Goal: Information Seeking & Learning: Find contact information

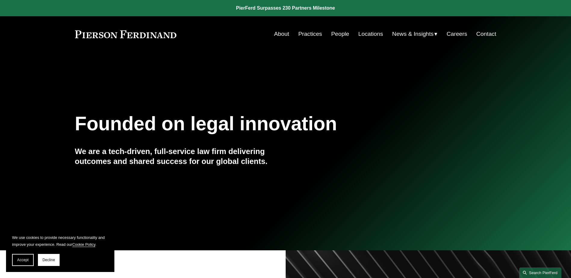
click at [537, 270] on link "Search this site" at bounding box center [541, 273] width 42 height 11
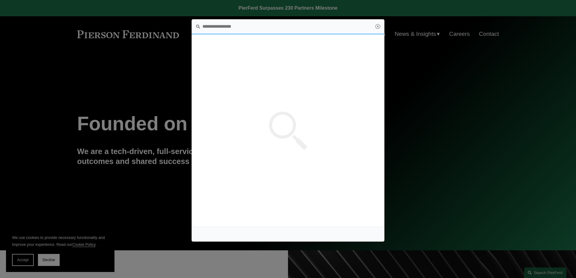
paste input "**********"
type input "**********"
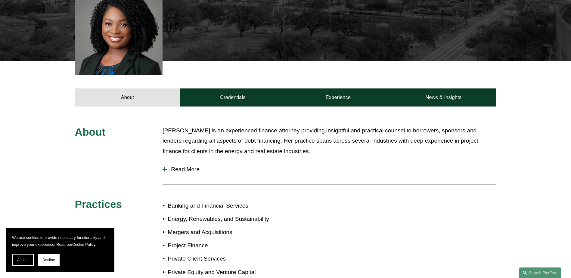
scroll to position [181, 0]
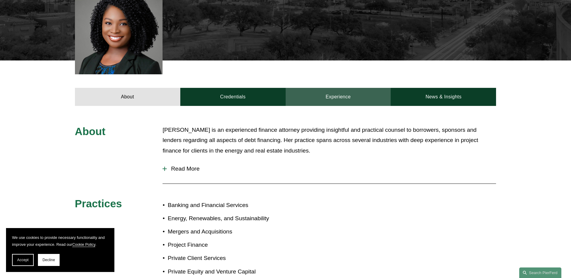
click at [337, 100] on link "Experience" at bounding box center [338, 97] width 105 height 18
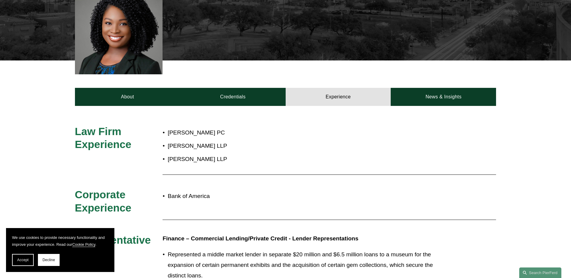
click at [174, 133] on p "Polsinelli PC" at bounding box center [306, 133] width 276 height 11
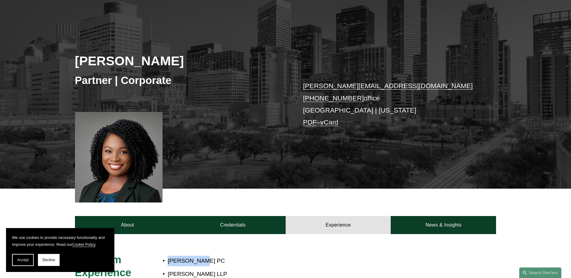
scroll to position [0, 0]
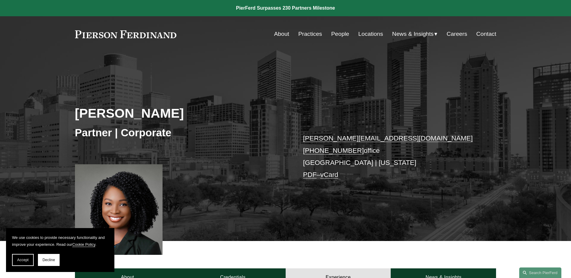
click at [373, 31] on link "Locations" at bounding box center [370, 33] width 25 height 11
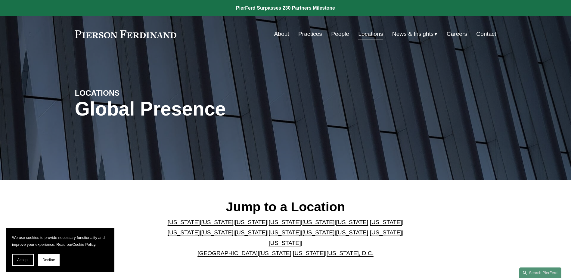
click at [339, 250] on link "[US_STATE], D.C." at bounding box center [350, 253] width 47 height 6
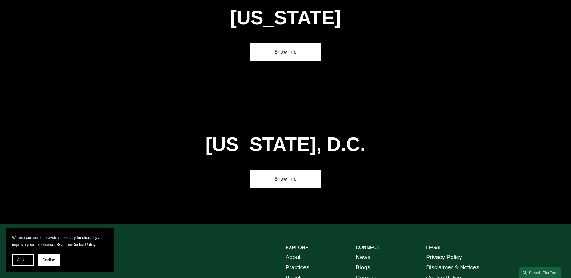
scroll to position [2544, 0]
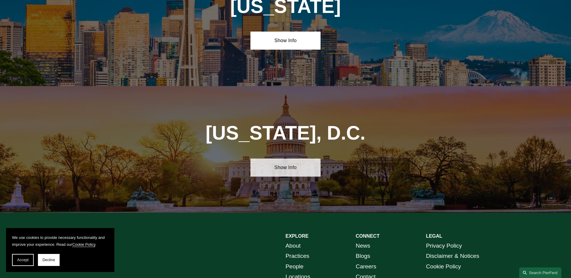
click at [285, 159] on link "Show Info" at bounding box center [286, 168] width 70 height 18
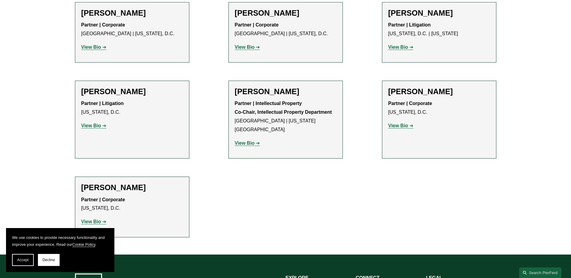
scroll to position [663, 0]
